Goal: Task Accomplishment & Management: Complete application form

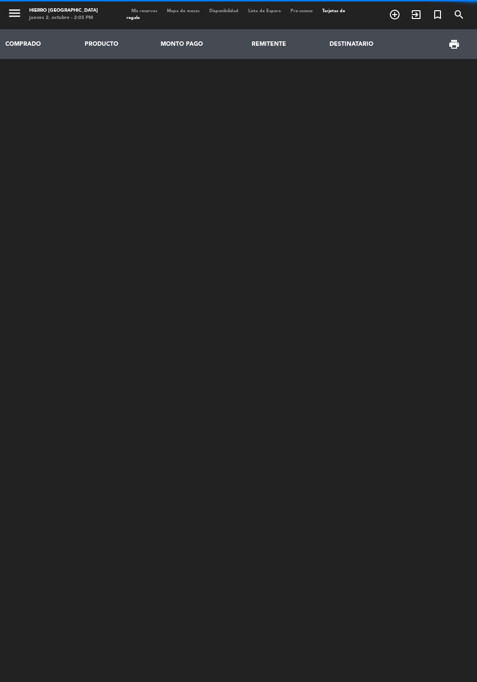
click at [157, 12] on span "Mis reservas" at bounding box center [144, 11] width 36 height 4
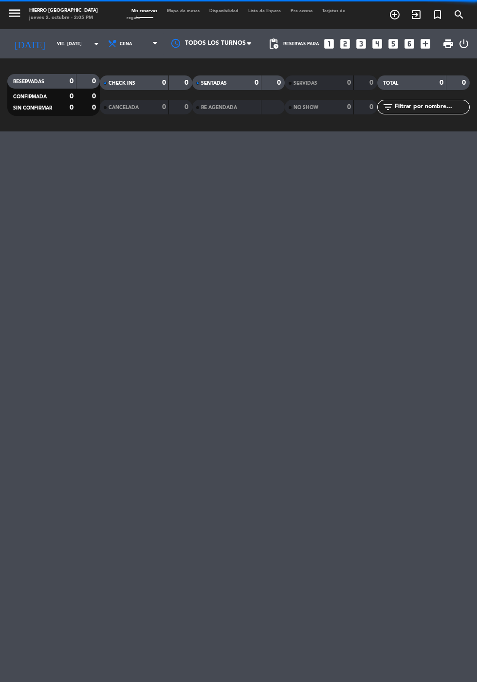
click at [379, 44] on icon "looks_4" at bounding box center [377, 43] width 13 height 13
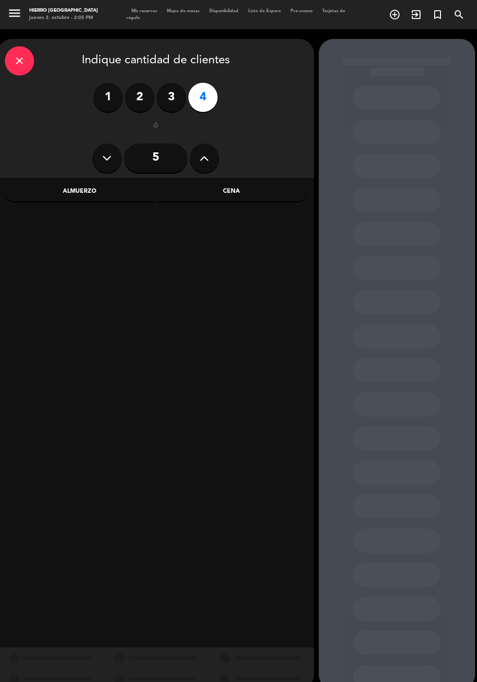
click at [110, 198] on div "Almuerzo" at bounding box center [80, 191] width 150 height 19
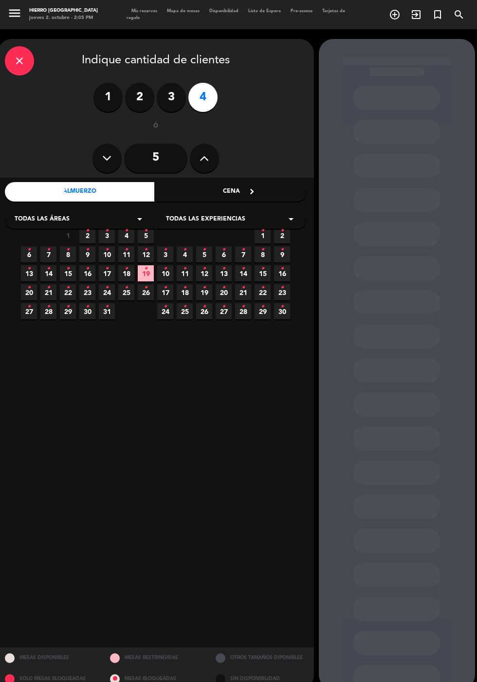
click at [126, 235] on icon "•" at bounding box center [126, 231] width 3 height 16
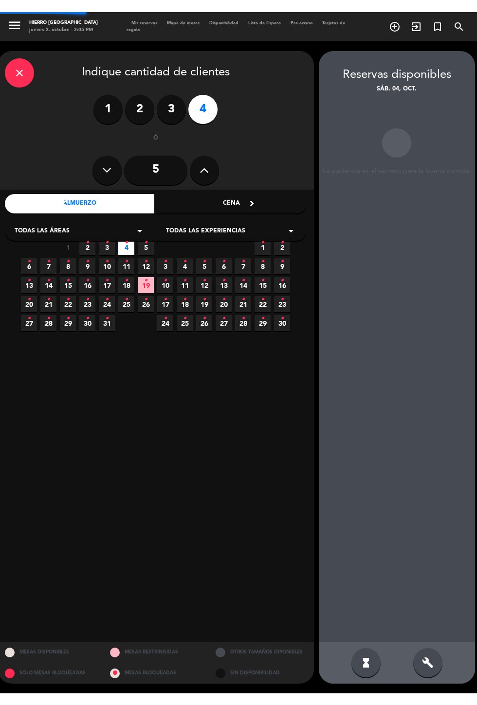
scroll to position [39, 0]
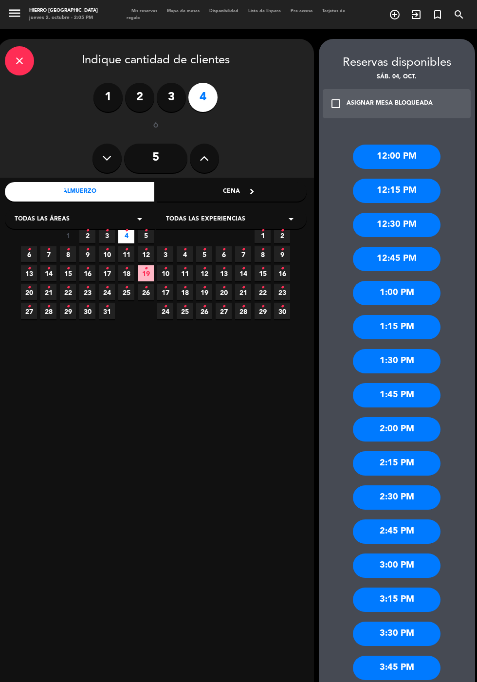
click at [414, 213] on div "12:30 PM" at bounding box center [397, 225] width 88 height 24
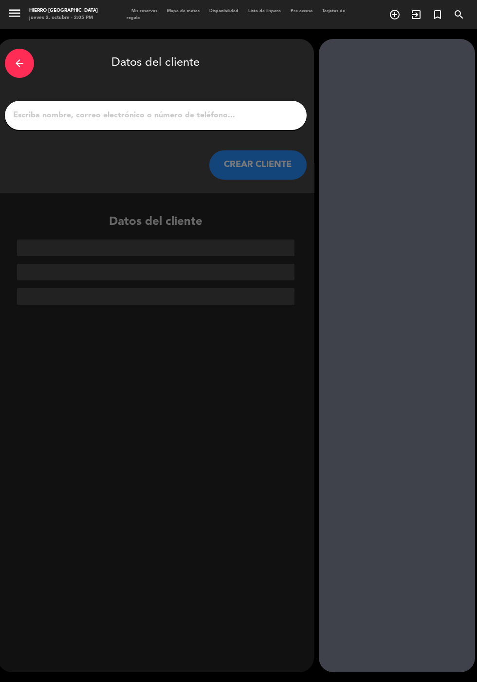
click at [191, 108] on input "1" at bounding box center [155, 115] width 287 height 14
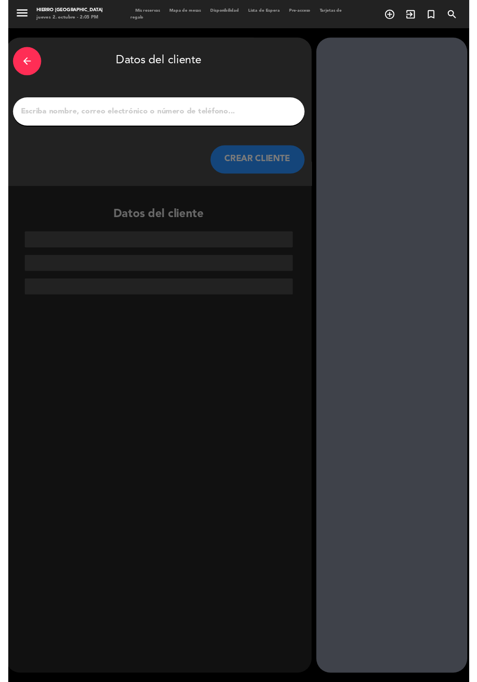
scroll to position [24, 0]
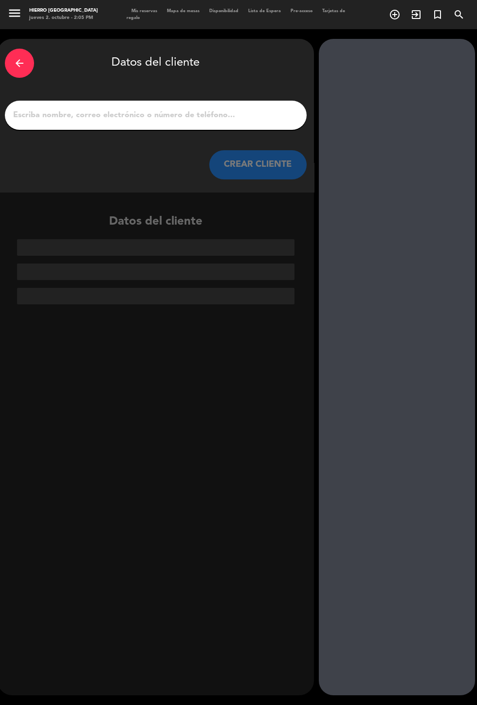
type input "[PERSON_NAME]"
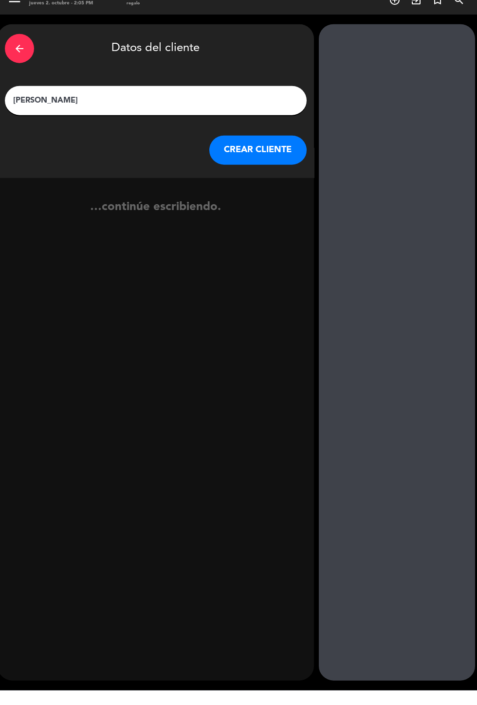
click at [249, 150] on button "CREAR CLIENTE" at bounding box center [257, 164] width 97 height 29
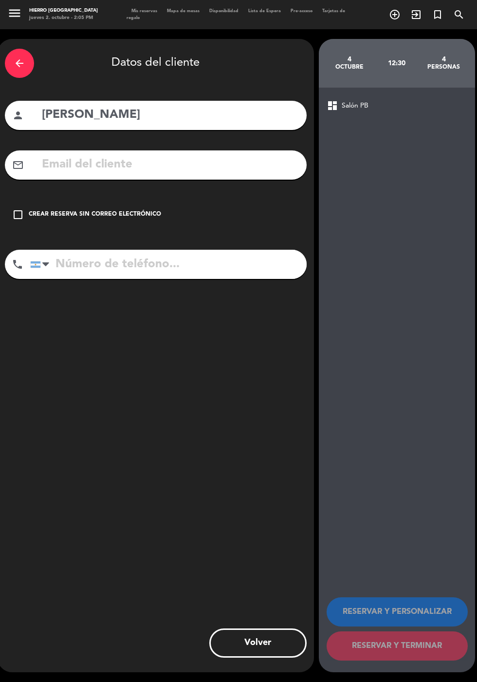
click at [98, 210] on div "Crear reserva sin correo electrónico" at bounding box center [95, 215] width 132 height 10
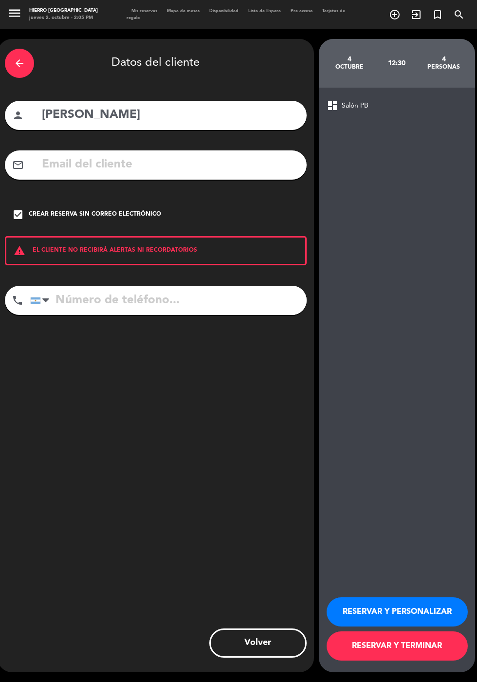
click at [384, 626] on button "RESERVAR Y PERSONALIZAR" at bounding box center [396, 611] width 141 height 29
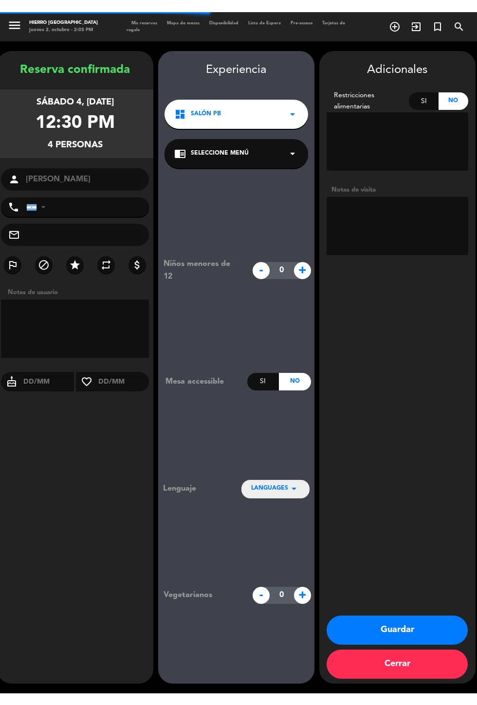
scroll to position [39, 0]
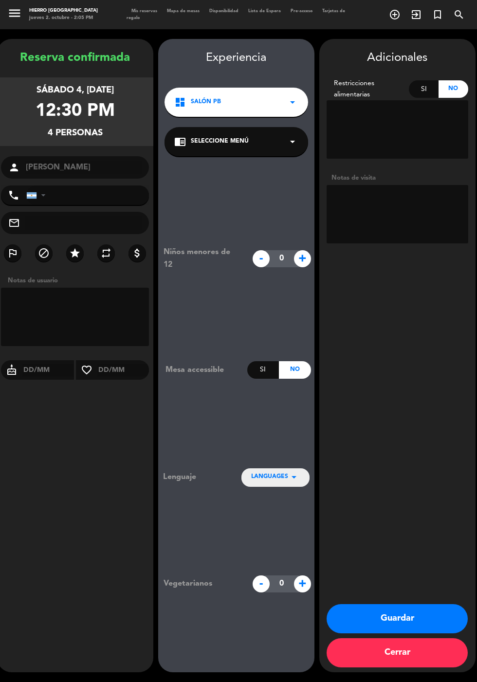
click at [397, 185] on textarea at bounding box center [397, 214] width 142 height 58
click at [404, 209] on textarea at bounding box center [397, 214] width 142 height 58
click at [427, 202] on textarea at bounding box center [397, 214] width 142 height 58
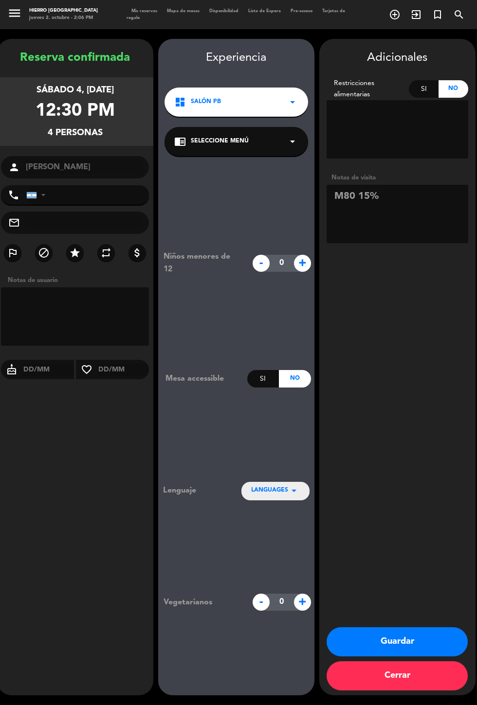
type textarea "M80 15%"
click at [441, 377] on div "Adicionales Restricciones alimentarias Si No Notas de visita Guardar Cerrar" at bounding box center [397, 367] width 156 height 657
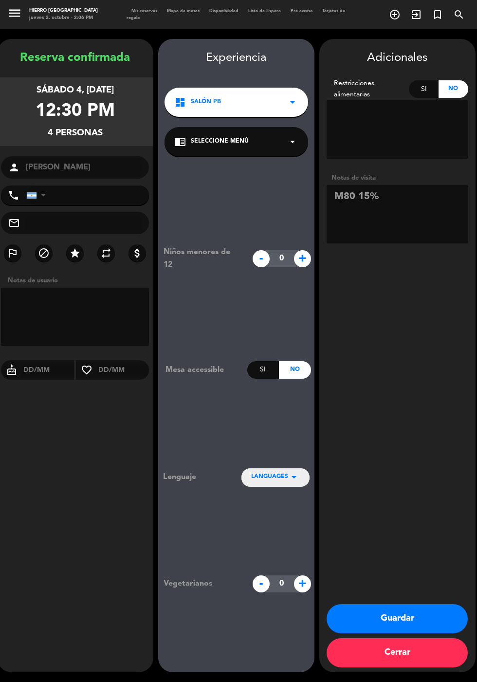
click at [388, 633] on button "Guardar" at bounding box center [396, 618] width 141 height 29
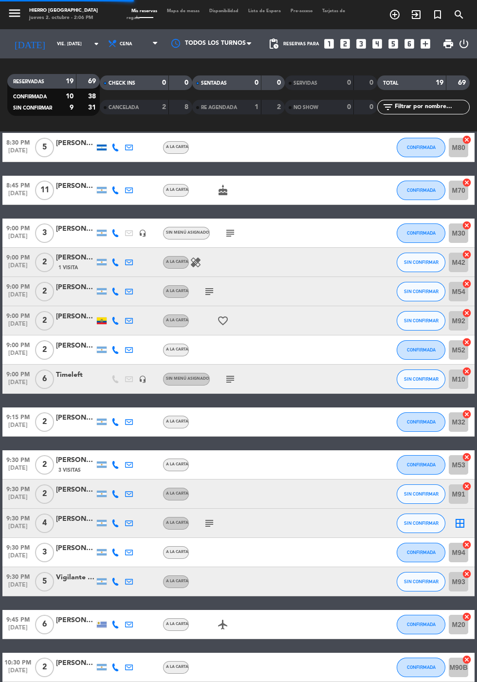
click at [53, 47] on input "vie. [DATE]" at bounding box center [82, 43] width 61 height 15
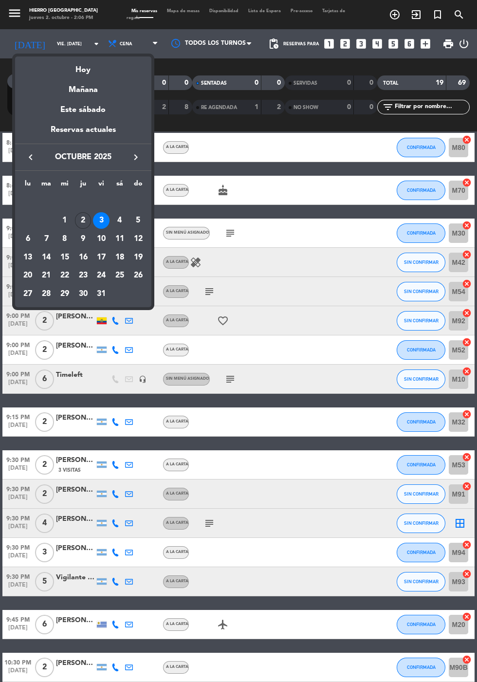
click at [119, 220] on div "4" at bounding box center [119, 220] width 17 height 17
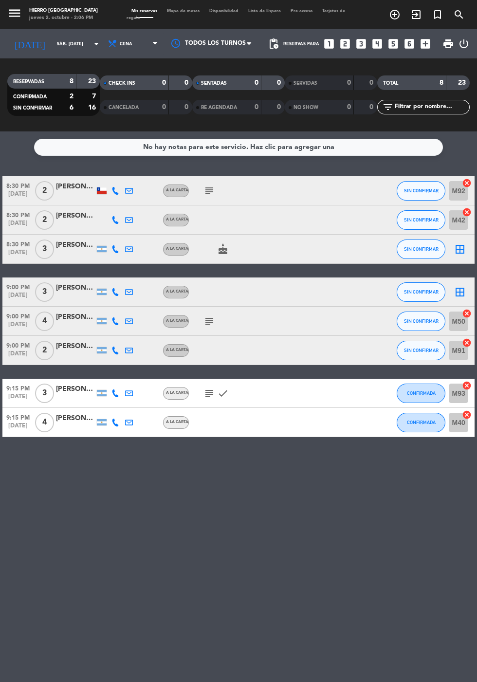
click at [209, 319] on icon "subject" at bounding box center [209, 321] width 12 height 12
click at [206, 187] on icon "subject" at bounding box center [209, 191] width 12 height 12
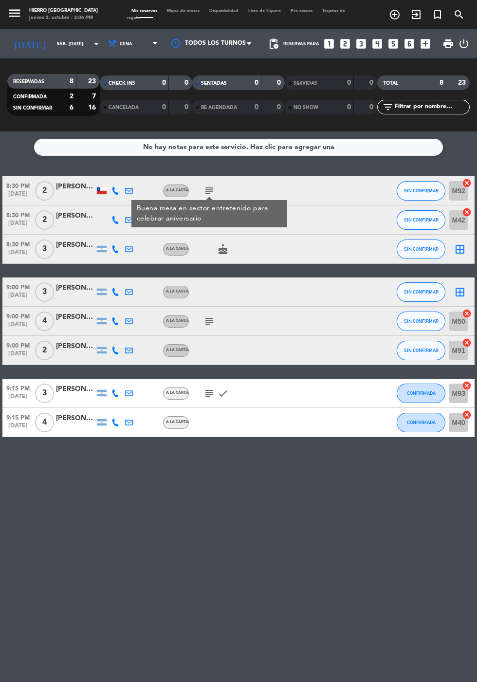
click at [208, 392] on icon "subject" at bounding box center [209, 393] width 12 height 12
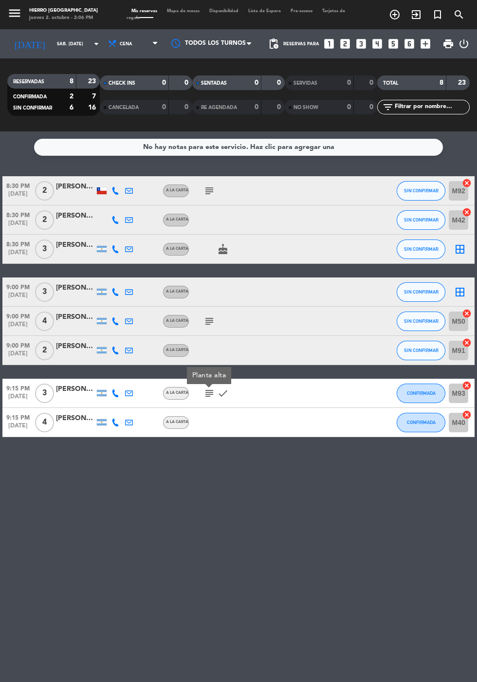
click at [211, 315] on icon "subject" at bounding box center [209, 321] width 12 height 12
click at [108, 44] on icon at bounding box center [113, 44] width 10 height 10
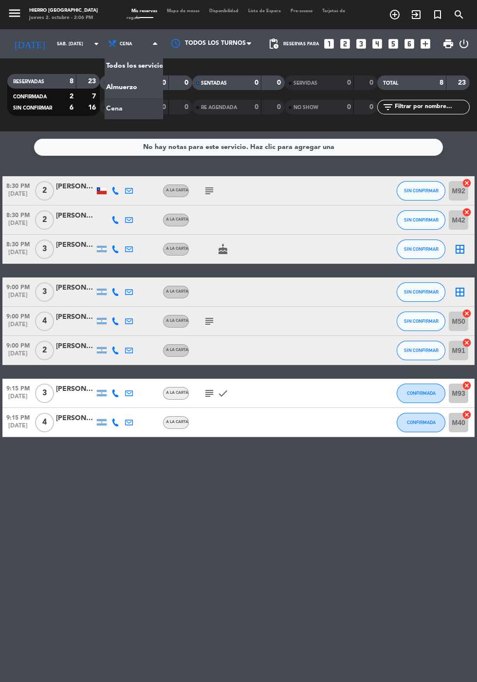
click at [104, 86] on div "menu Hierro Palermo jueves 2. octubre - 2:06 PM Mis reservas Mapa de mesas Disp…" at bounding box center [238, 65] width 477 height 131
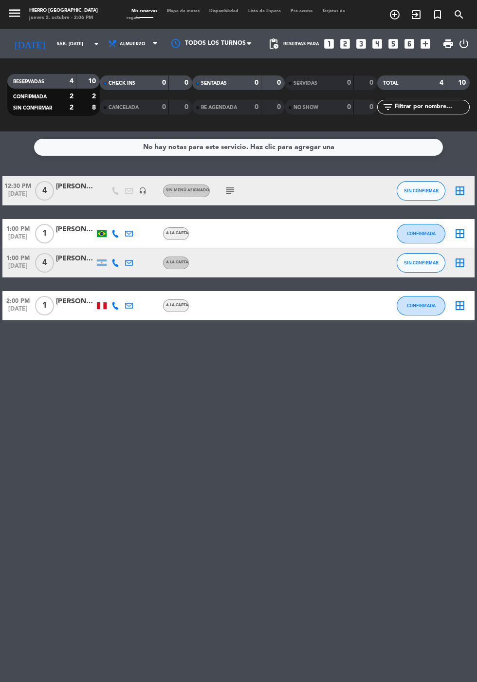
click at [231, 188] on icon "subject" at bounding box center [230, 191] width 12 height 12
click at [32, 53] on div "[DATE] sáb. [DATE] arrow_drop_down" at bounding box center [55, 43] width 97 height 21
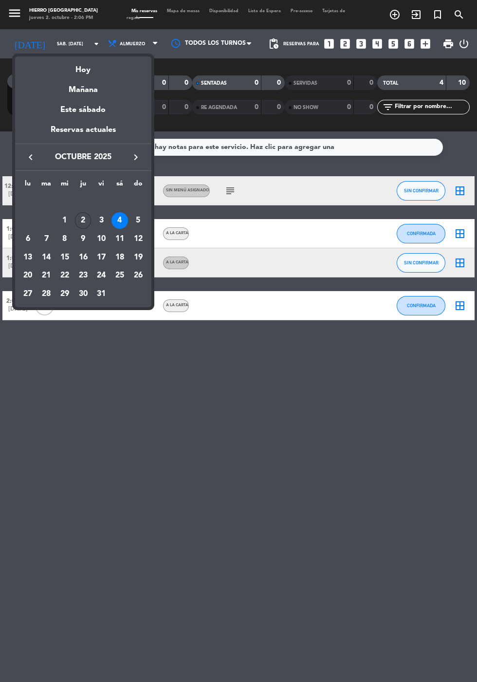
click at [79, 72] on div "Hoy" at bounding box center [83, 66] width 136 height 20
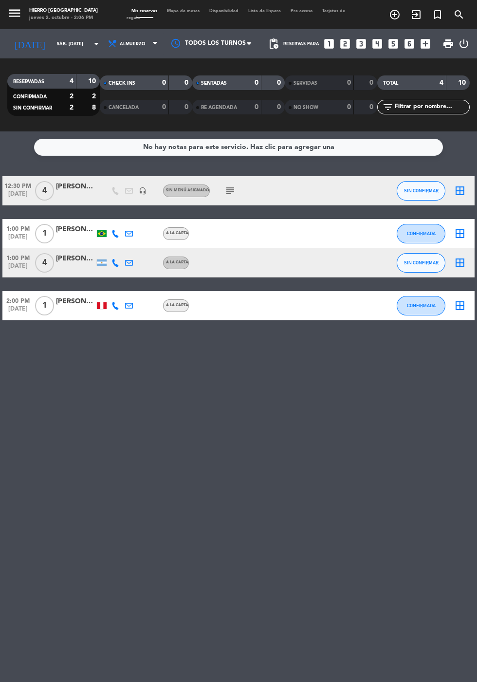
type input "[DEMOGRAPHIC_DATA] [DATE]"
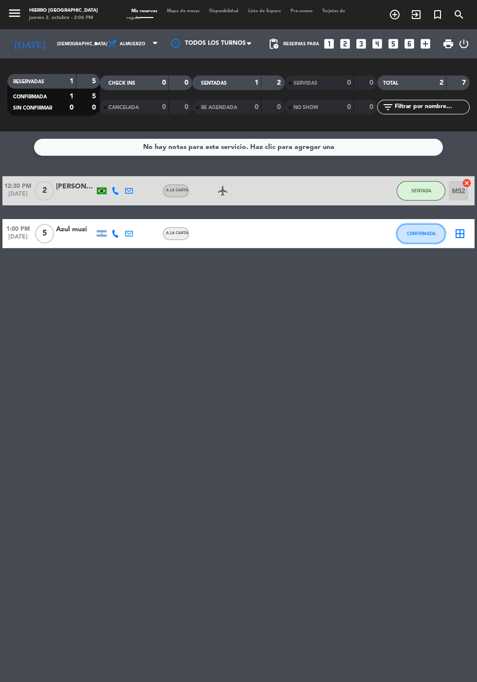
click at [415, 233] on span "CONFIRMADA" at bounding box center [421, 233] width 29 height 5
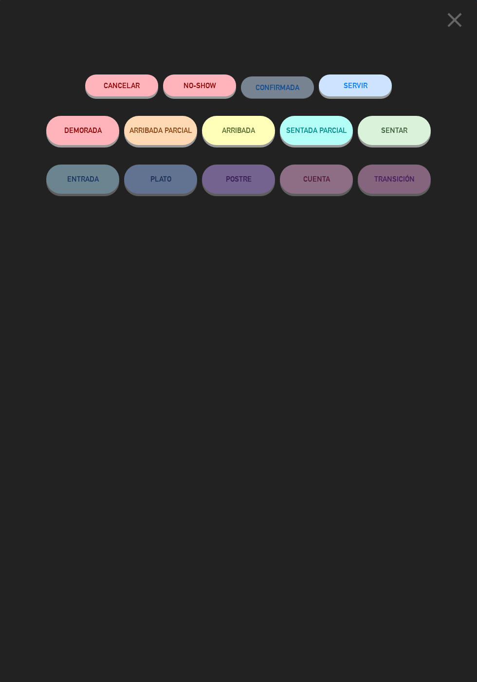
click at [347, 93] on button "SERVIR" at bounding box center [355, 85] width 73 height 22
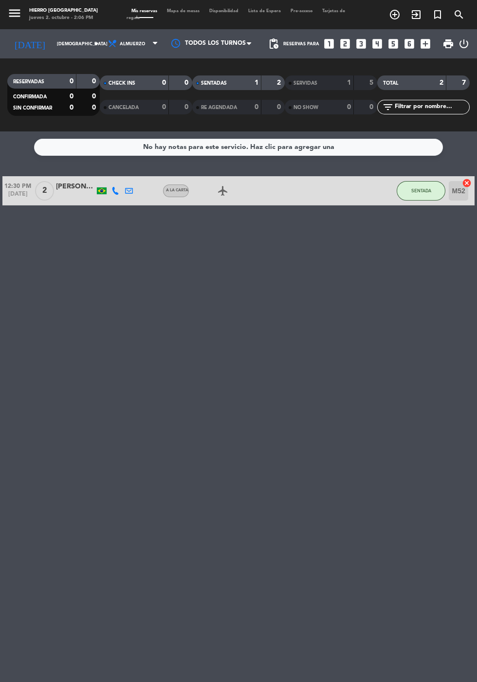
click at [403, 210] on div "No hay notas para este servicio. Haz clic para agregar una 12:30 PM [DATE] 2 [P…" at bounding box center [238, 406] width 477 height 550
click at [418, 190] on span "SENTADA" at bounding box center [421, 190] width 20 height 5
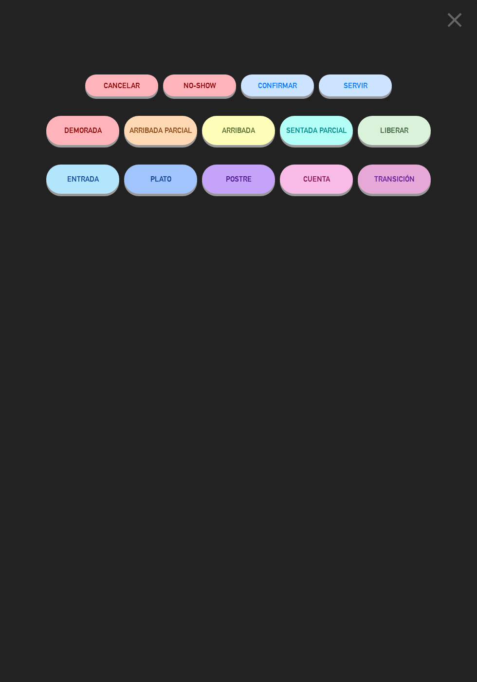
click at [367, 85] on button "SERVIR" at bounding box center [355, 85] width 73 height 22
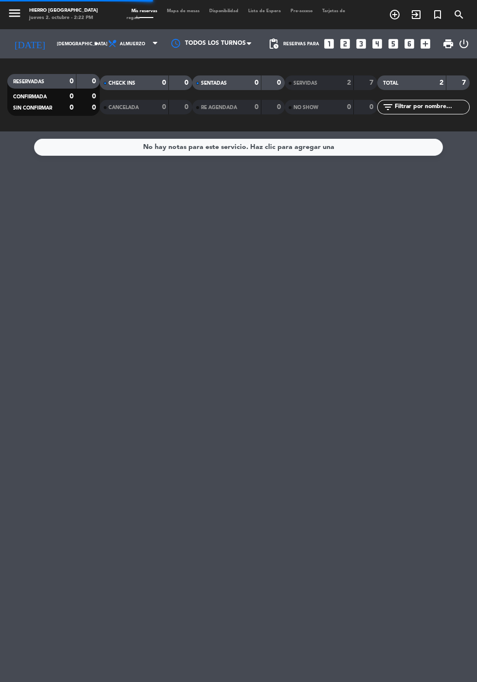
click at [351, 40] on icon "looks_two" at bounding box center [345, 43] width 13 height 13
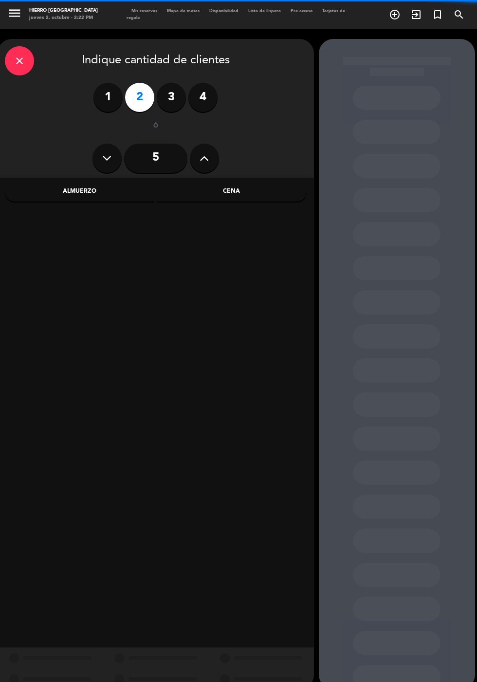
click at [252, 192] on div "Cena" at bounding box center [232, 191] width 150 height 19
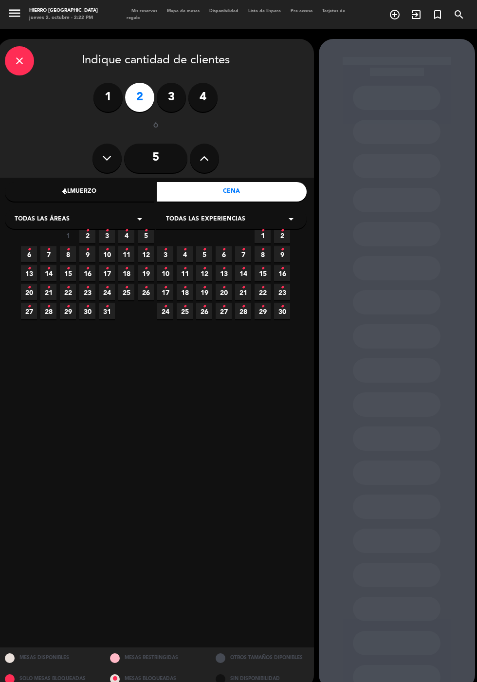
click at [109, 222] on div "Todas las áreas arrow_drop_down" at bounding box center [80, 218] width 150 height 19
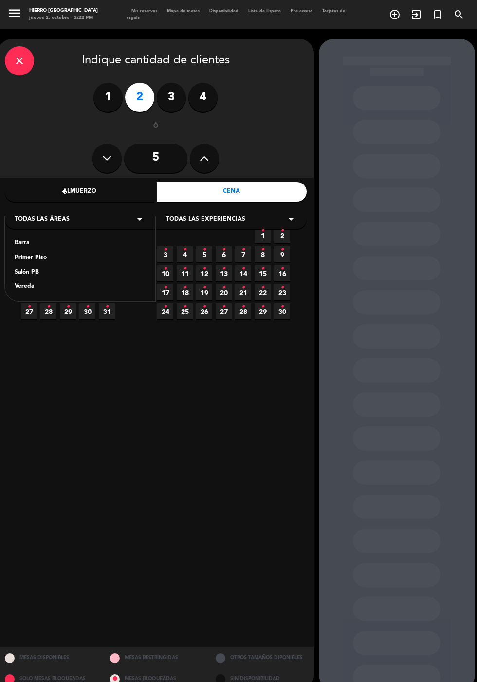
click at [161, 451] on calendar-double "chevron_left octubre 2025 LUN MAR [PERSON_NAME] VIE SAB DOM 29 30 1 2 • 3 • 4 •…" at bounding box center [155, 412] width 272 height 455
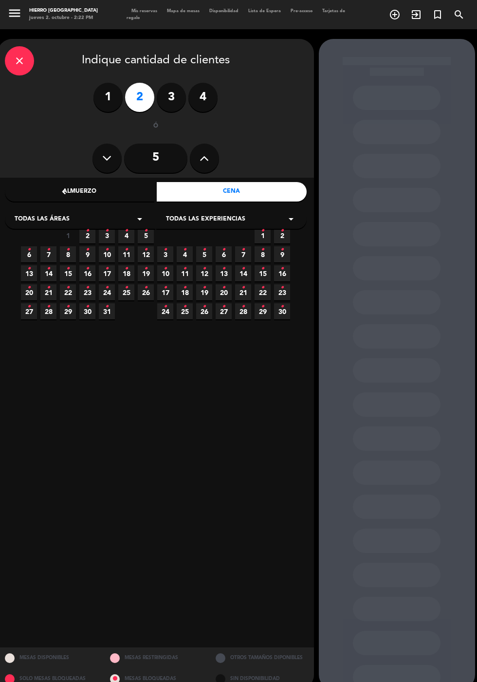
click at [108, 231] on icon "•" at bounding box center [106, 231] width 3 height 16
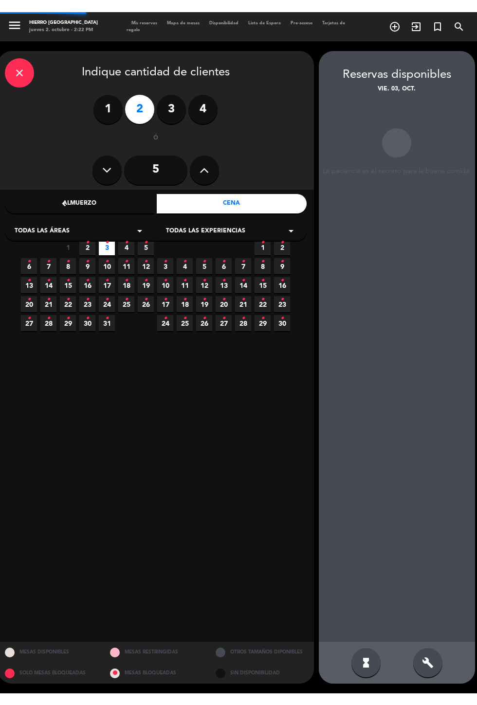
scroll to position [39, 0]
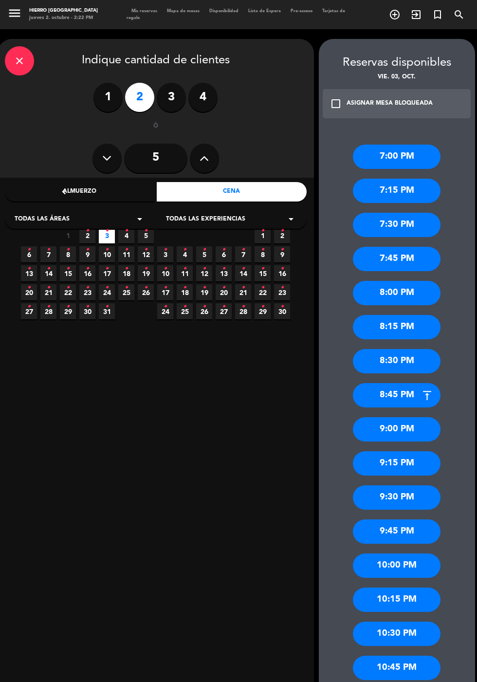
click at [415, 213] on div "7:30 PM" at bounding box center [397, 225] width 88 height 24
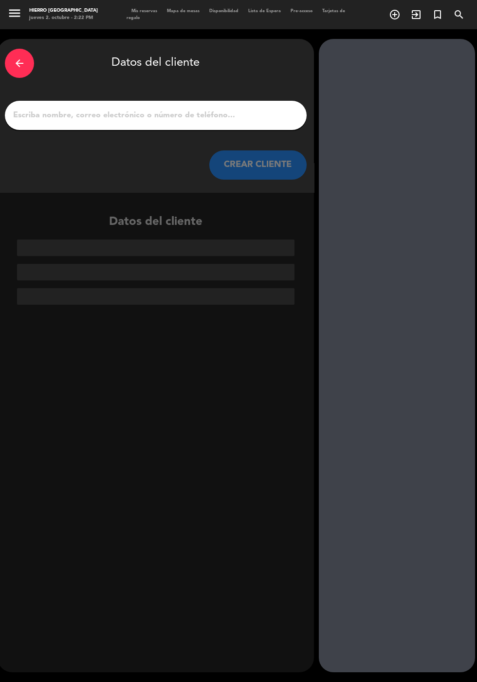
click at [193, 108] on input "1" at bounding box center [155, 115] width 287 height 14
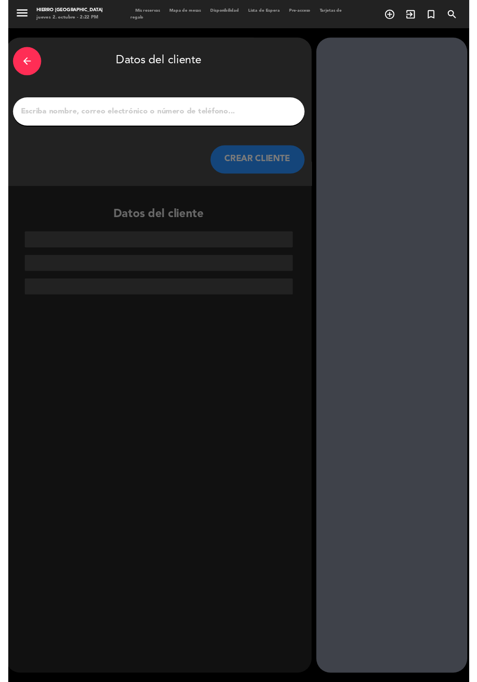
scroll to position [24, 0]
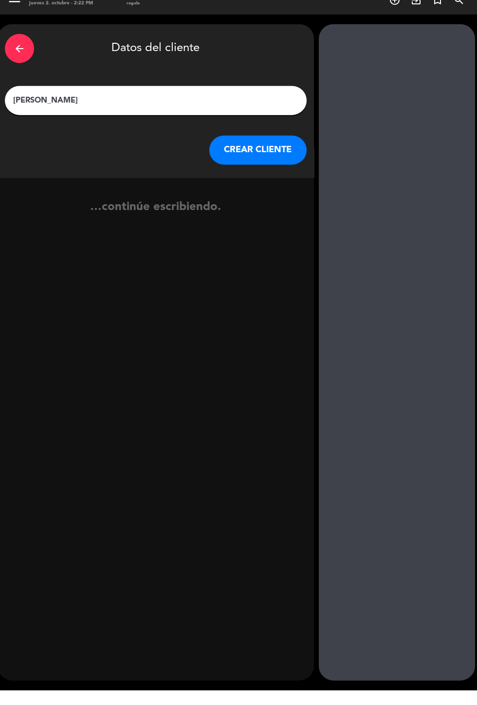
type input "[PERSON_NAME]"
click at [247, 150] on button "CREAR CLIENTE" at bounding box center [257, 164] width 97 height 29
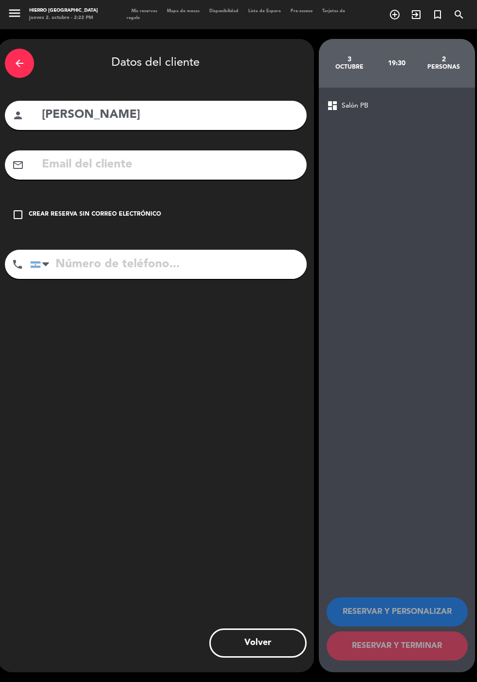
click at [144, 155] on input "text" at bounding box center [170, 165] width 258 height 20
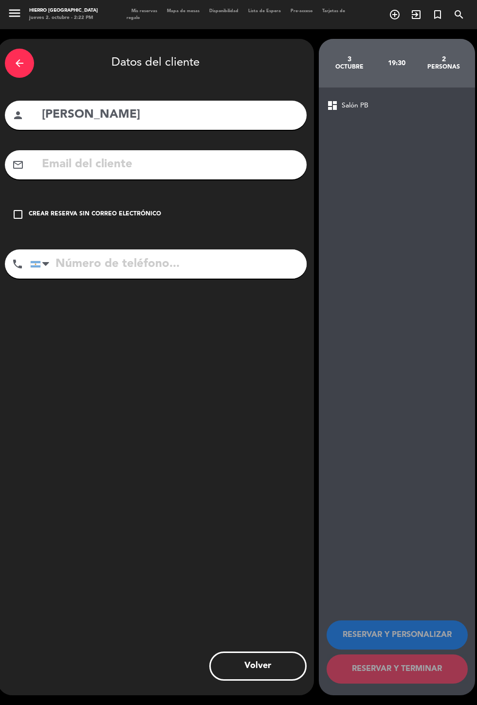
click at [230, 250] on input "tel" at bounding box center [168, 264] width 276 height 29
type input "1168248298"
click at [224, 155] on input "text" at bounding box center [170, 165] width 258 height 20
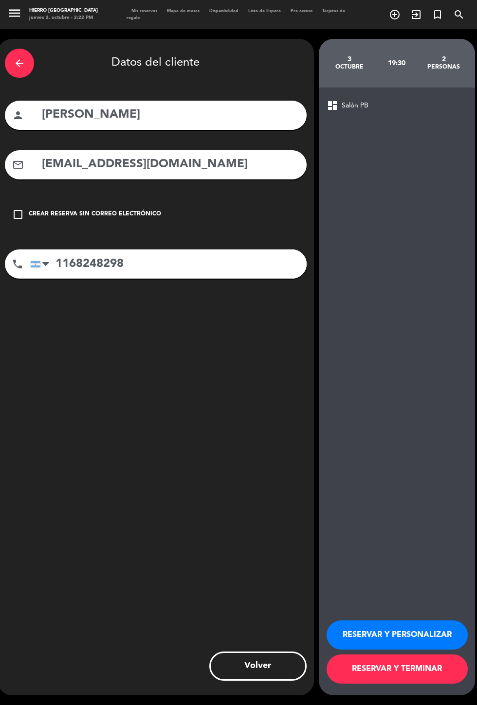
type input "[EMAIL_ADDRESS][DOMAIN_NAME]"
click at [208, 317] on div "arrow_back Datos del cliente person [PERSON_NAME] mail_outline [EMAIL_ADDRESS][…" at bounding box center [156, 367] width 316 height 657
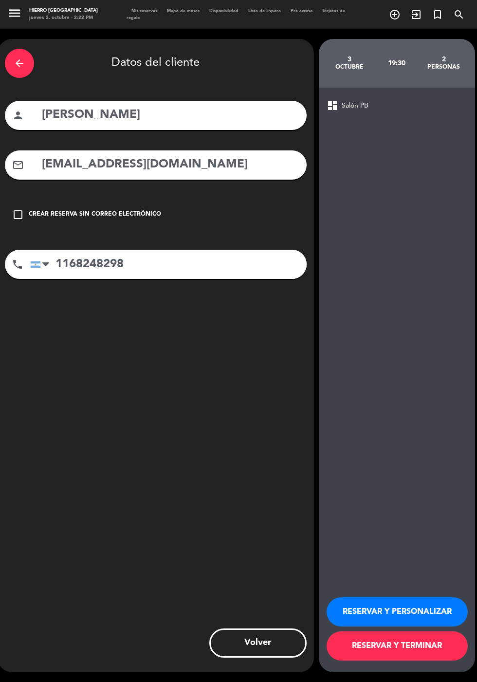
click at [405, 626] on button "RESERVAR Y PERSONALIZAR" at bounding box center [396, 611] width 141 height 29
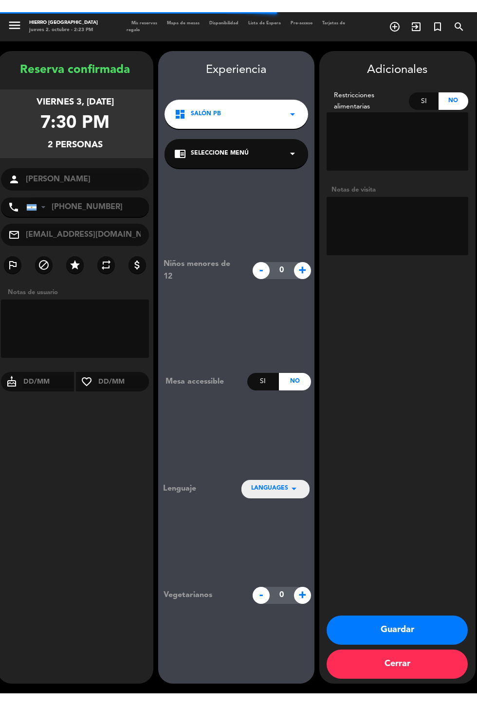
scroll to position [39, 0]
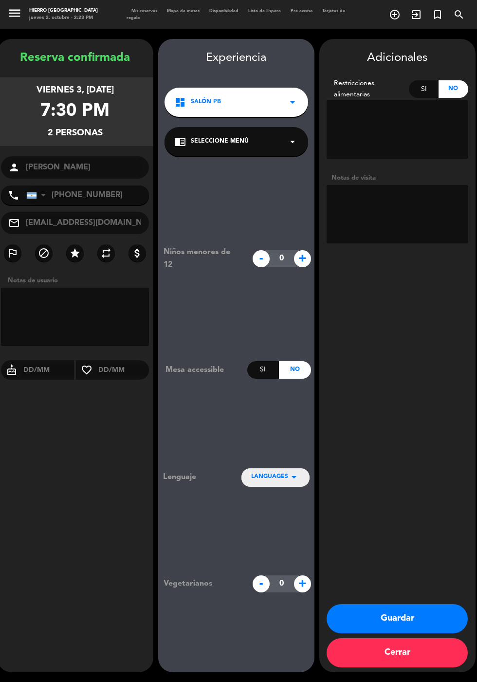
click at [346, 185] on textarea at bounding box center [397, 214] width 142 height 58
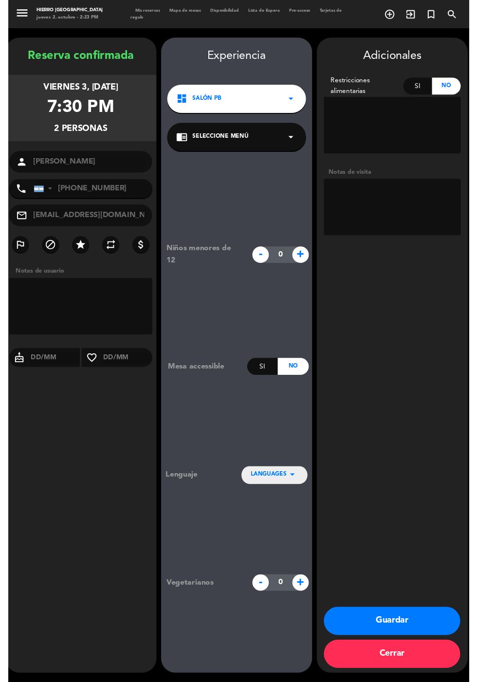
scroll to position [24, 0]
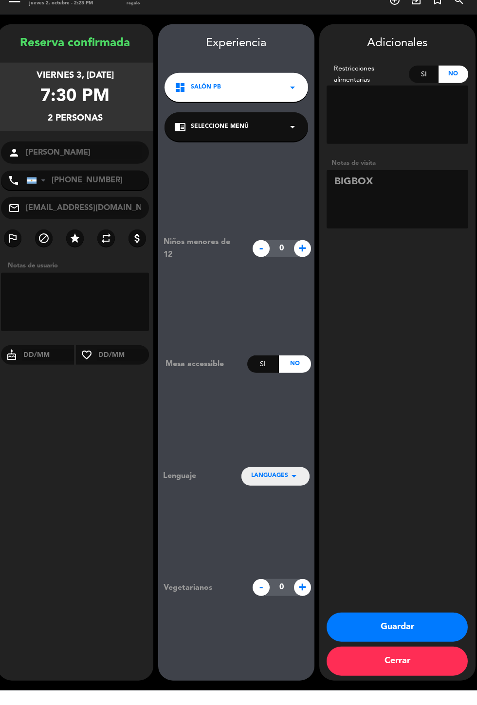
type textarea "BIGBOX"
click at [449, 347] on div "Adicionales Restricciones alimentarias Si No Notas de visita Guardar Cerrar" at bounding box center [397, 367] width 156 height 657
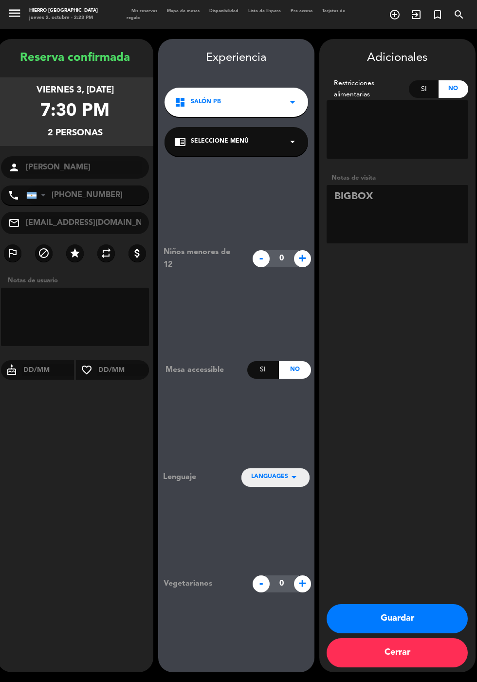
click at [402, 633] on button "Guardar" at bounding box center [396, 618] width 141 height 29
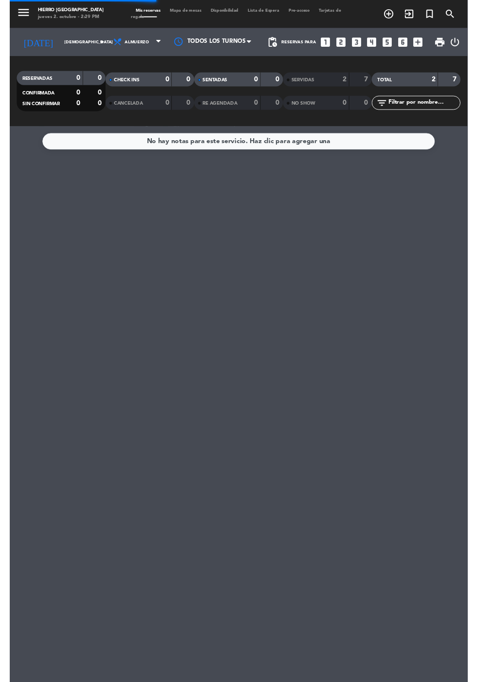
scroll to position [19, 0]
